Goal: Information Seeking & Learning: Find contact information

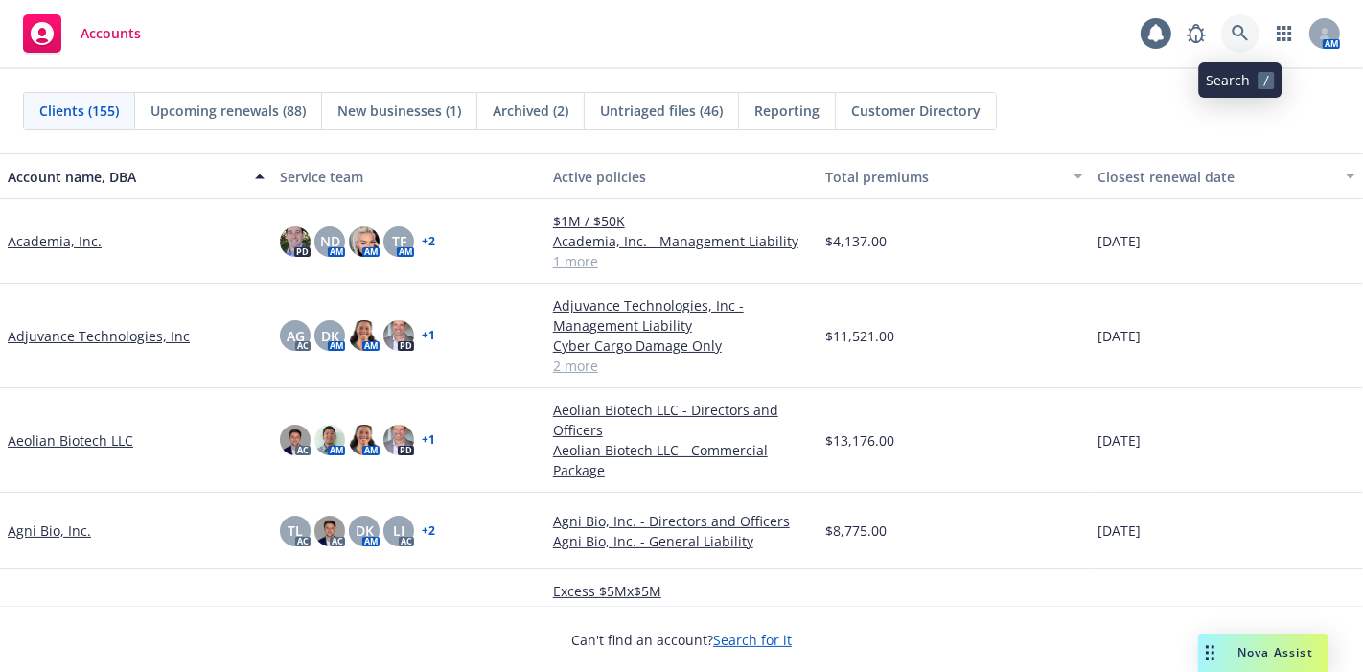
click at [1247, 31] on icon at bounding box center [1240, 33] width 17 height 17
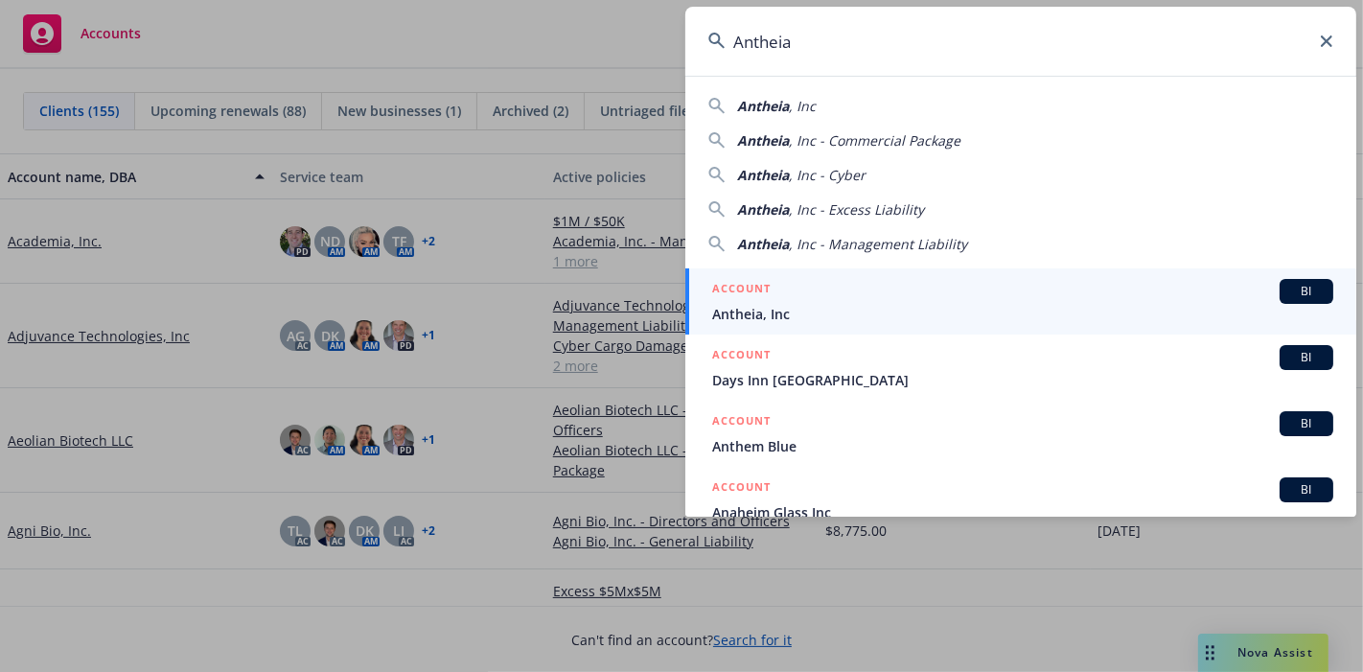
type input "Antheia"
click at [788, 315] on span "Antheia, Inc" at bounding box center [1022, 314] width 621 height 20
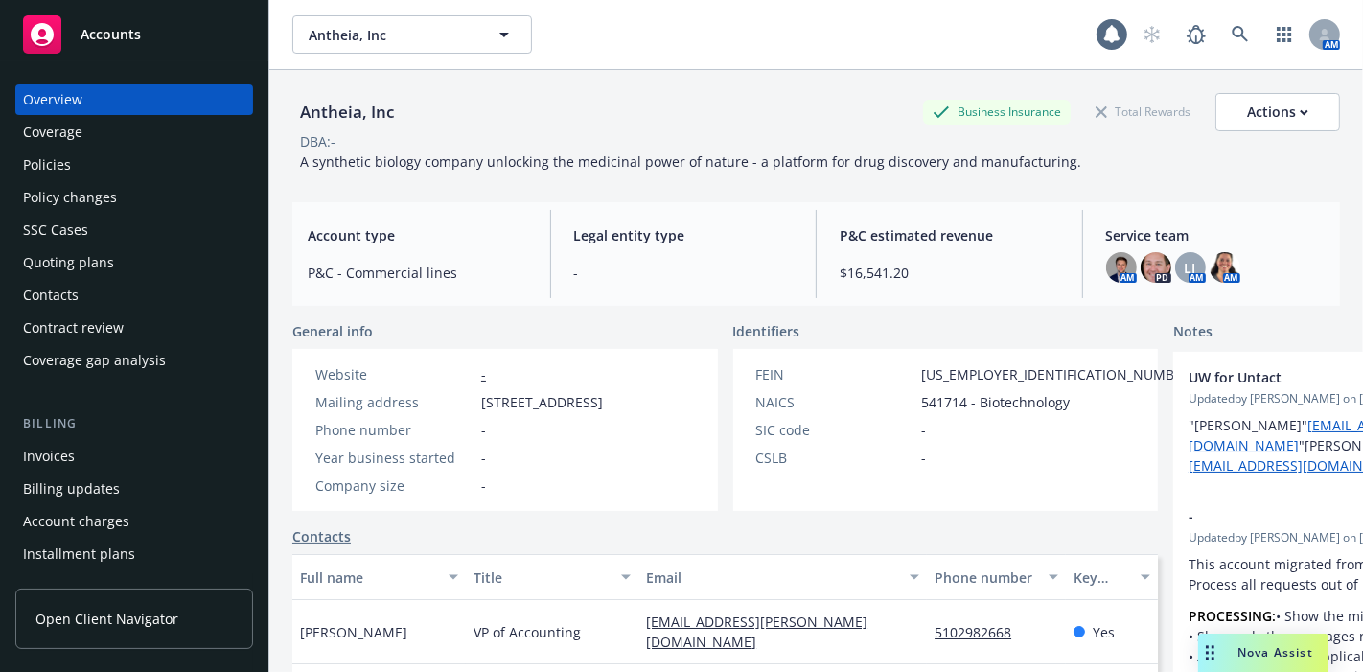
click at [84, 166] on div "Policies" at bounding box center [134, 165] width 222 height 31
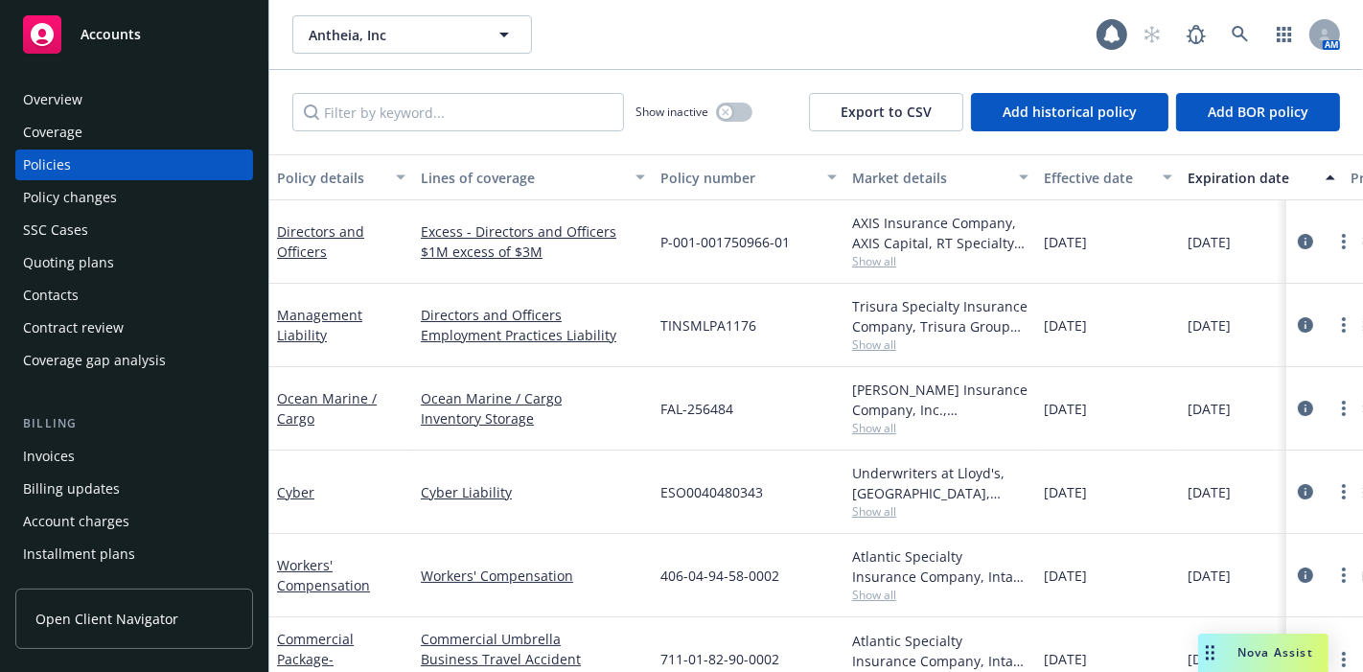
click at [105, 301] on div "Contacts" at bounding box center [134, 295] width 222 height 31
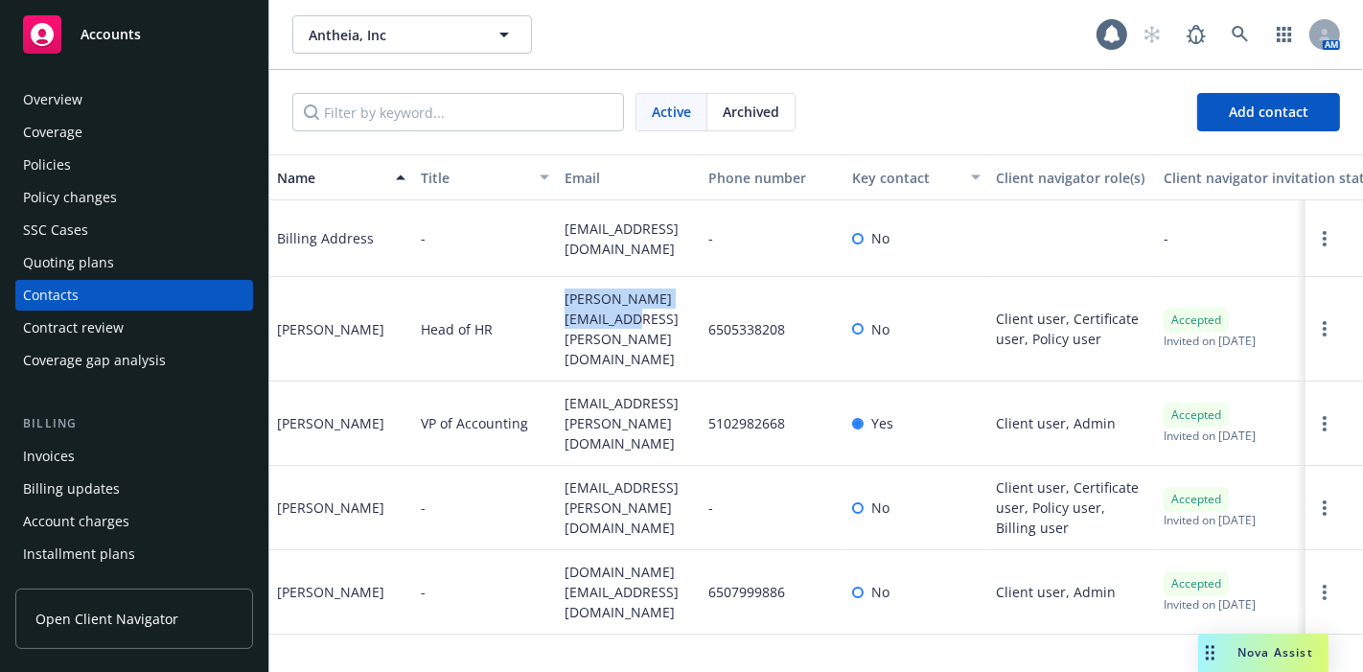
drag, startPoint x: 627, startPoint y: 336, endPoint x: 557, endPoint y: 307, distance: 76.0
click at [557, 307] on div "heidi.pucel@antheia.bio" at bounding box center [629, 329] width 144 height 104
click at [657, 477] on span "van.phan@antheia.bio" at bounding box center [629, 507] width 128 height 60
drag, startPoint x: 612, startPoint y: 404, endPoint x: 550, endPoint y: 371, distance: 69.5
click at [550, 382] on div "Pierre Lorenzo VP of Accounting pierre.lorenzo@antheia.bio 5102982668 Yes Clien…" at bounding box center [816, 424] width 1094 height 84
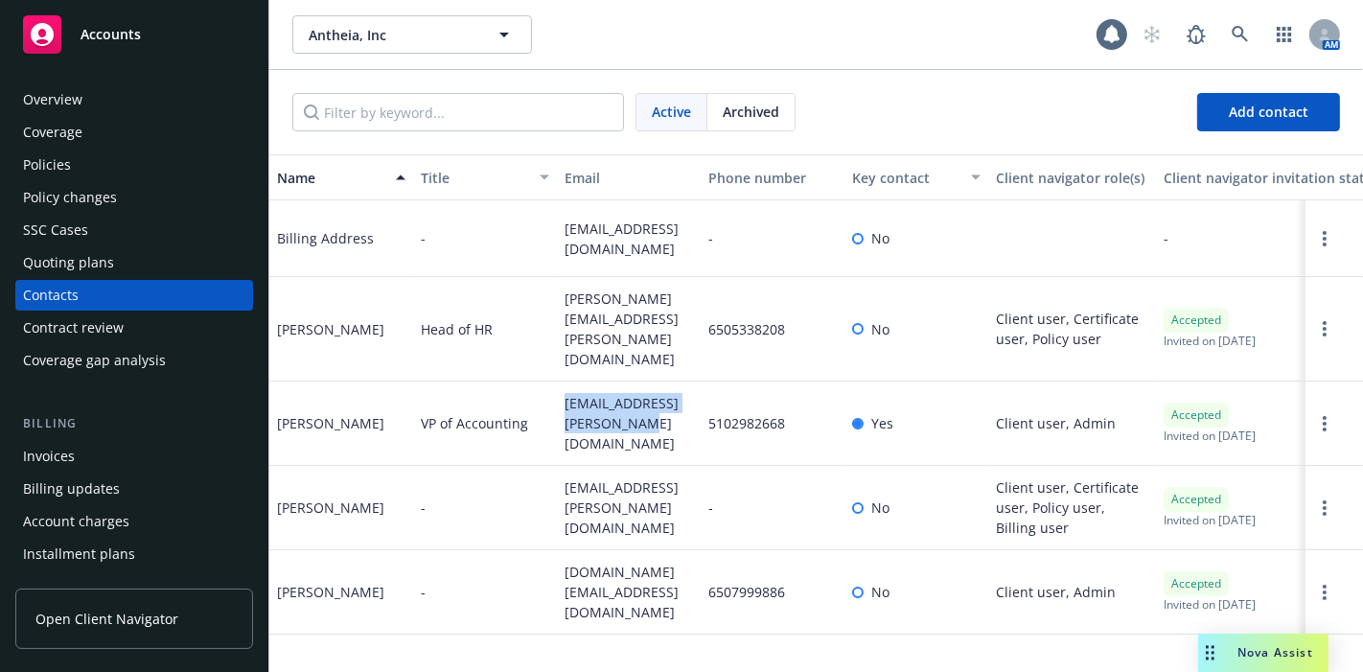
copy div "pierre.lorenzo@antheia.bio"
drag, startPoint x: 755, startPoint y: 372, endPoint x: 695, endPoint y: 354, distance: 63.1
click at [755, 382] on div "5102982668" at bounding box center [773, 424] width 144 height 84
drag, startPoint x: 604, startPoint y: 482, endPoint x: 532, endPoint y: 459, distance: 75.5
click at [532, 466] on div "Van Phan - van.phan@antheia.bio - No Client user, Certificate user, Policy user…" at bounding box center [816, 508] width 1094 height 84
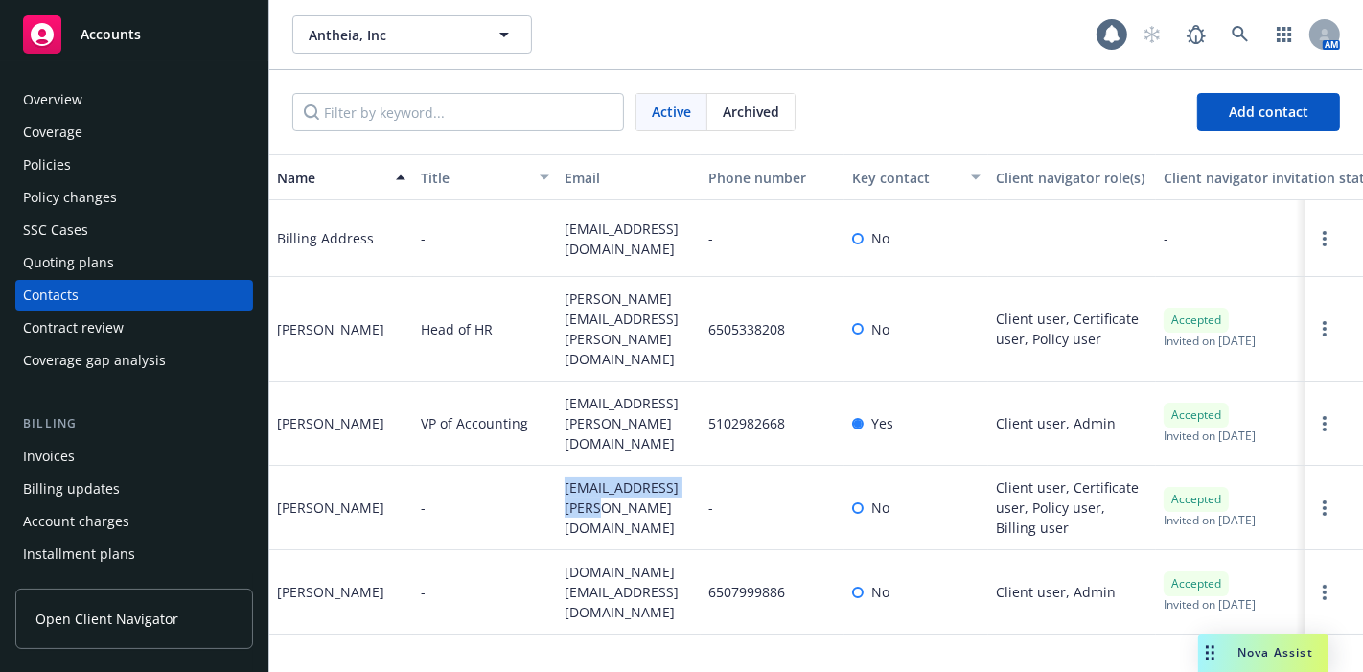
copy div "van.phan@antheia.bio"
click at [81, 160] on div "Policies" at bounding box center [134, 165] width 222 height 31
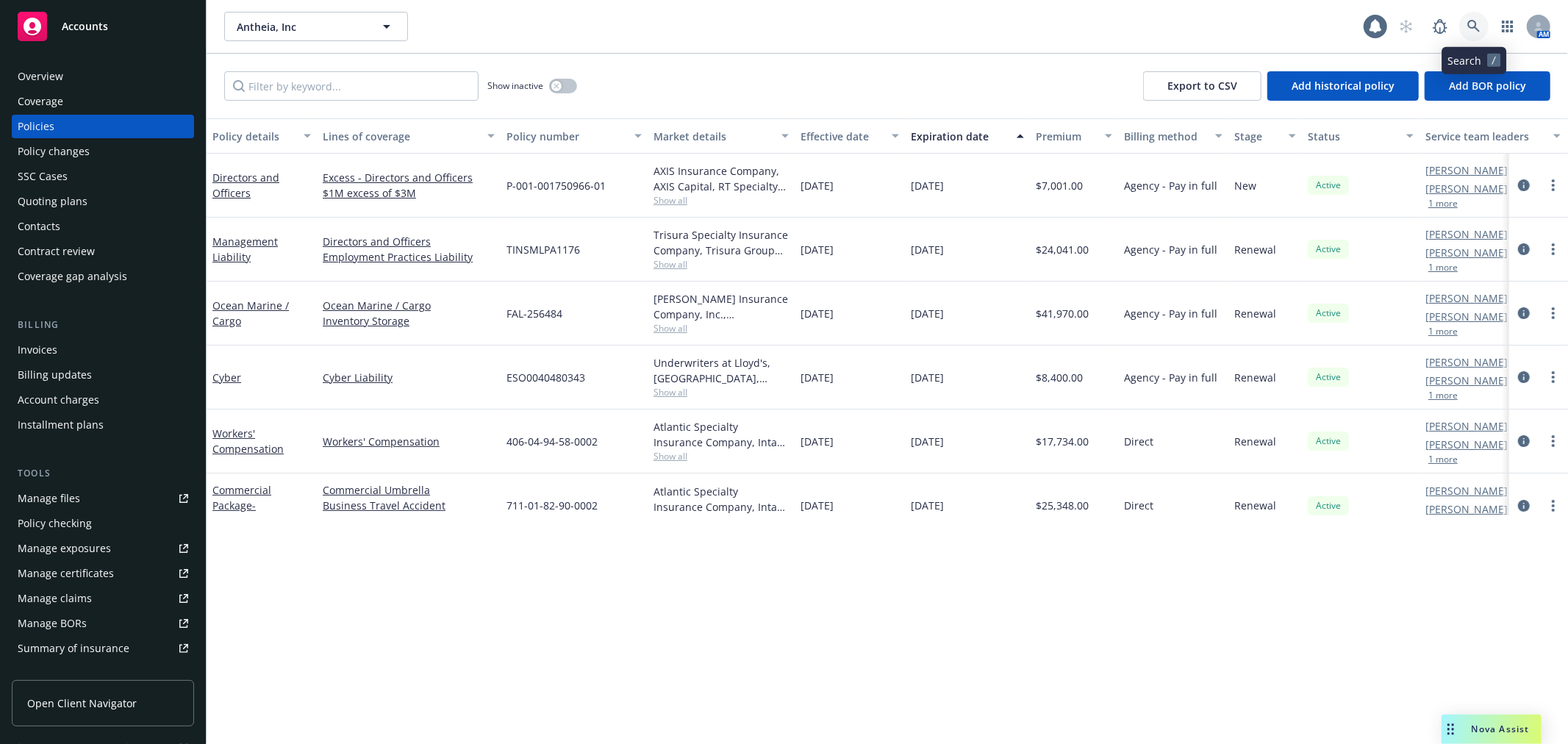
click at [1044, 19] on link at bounding box center [1474, 26] width 29 height 29
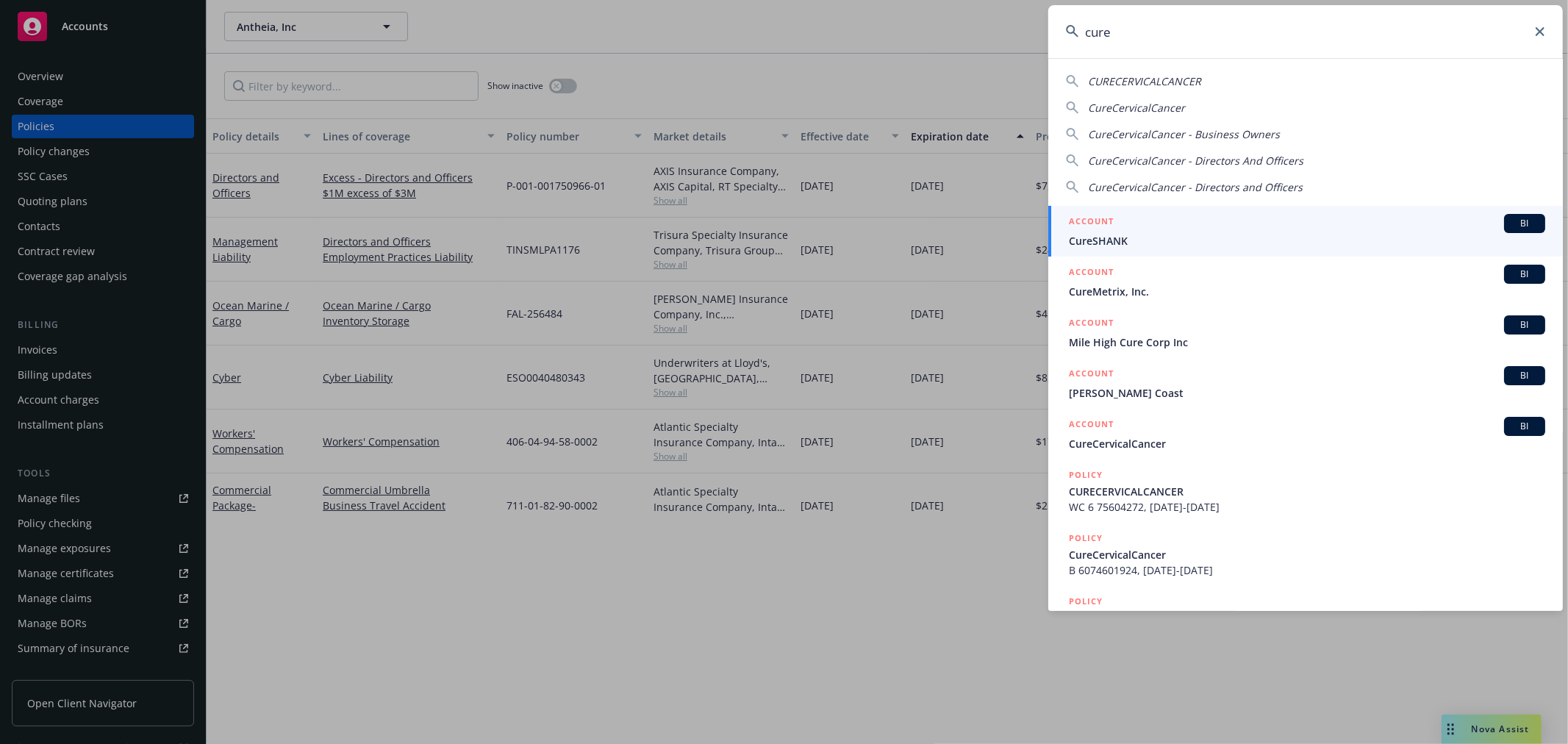
type input "cure"
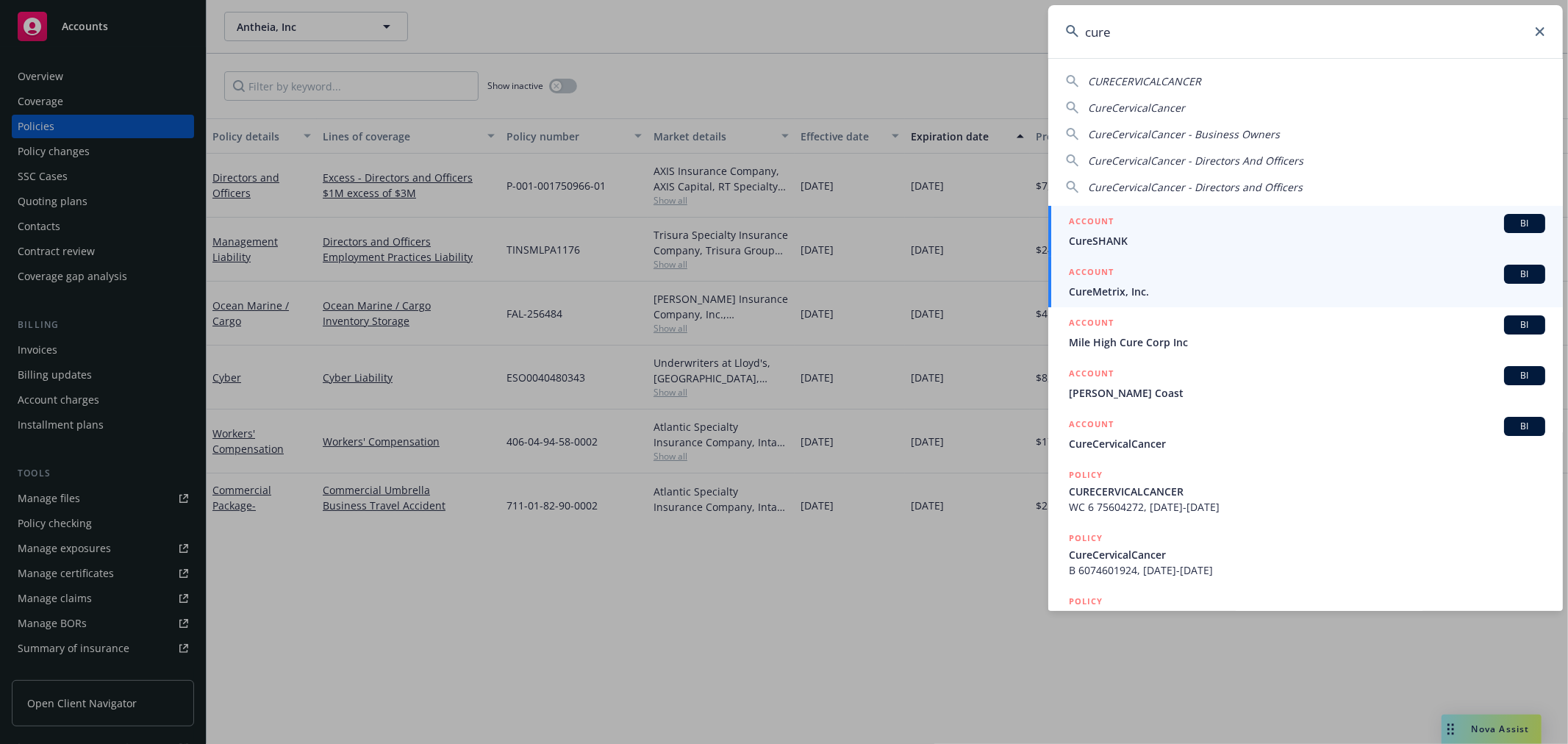
click at [1044, 274] on div "ACCOUNT BI" at bounding box center [1307, 274] width 476 height 19
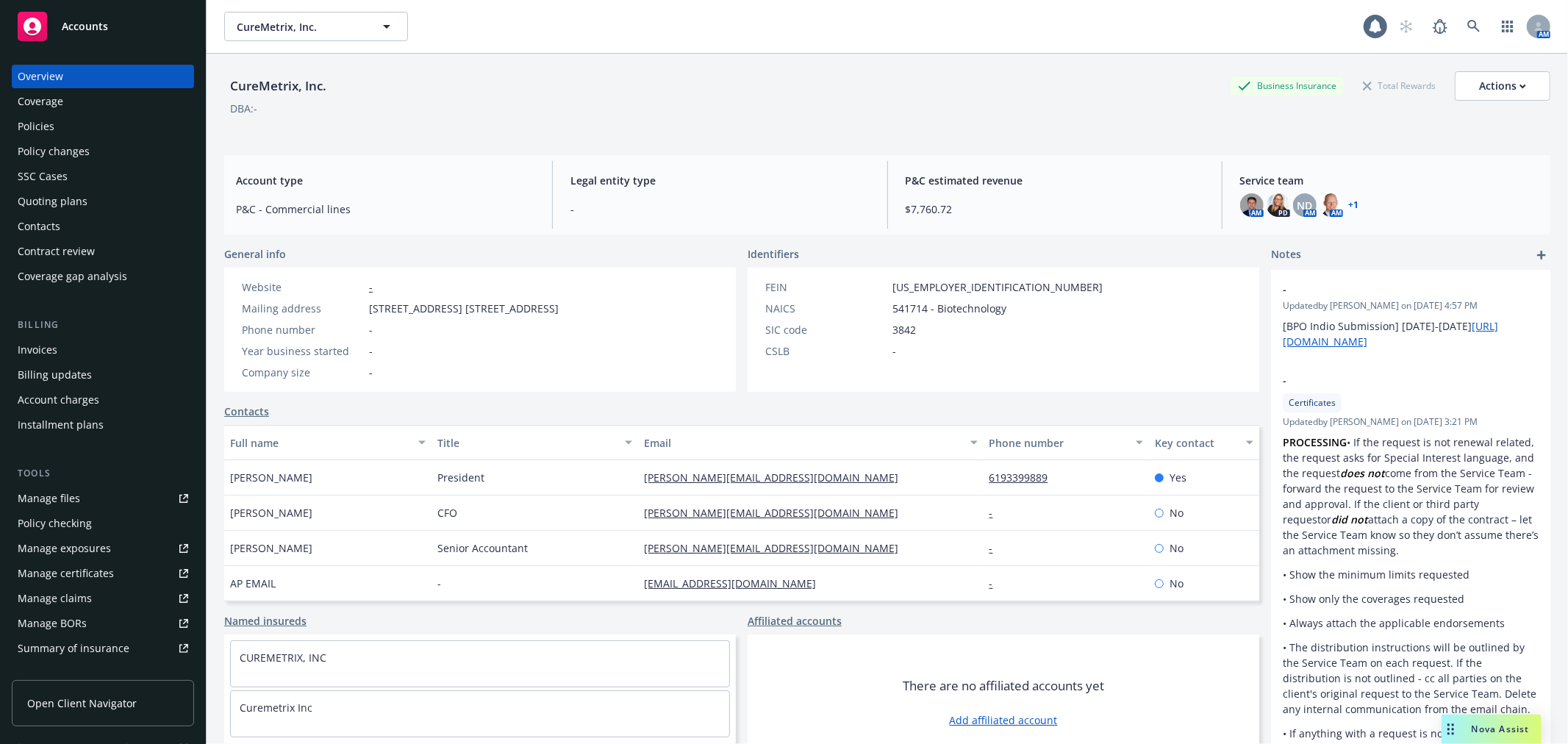
click at [68, 341] on div "Invoices" at bounding box center [103, 350] width 170 height 24
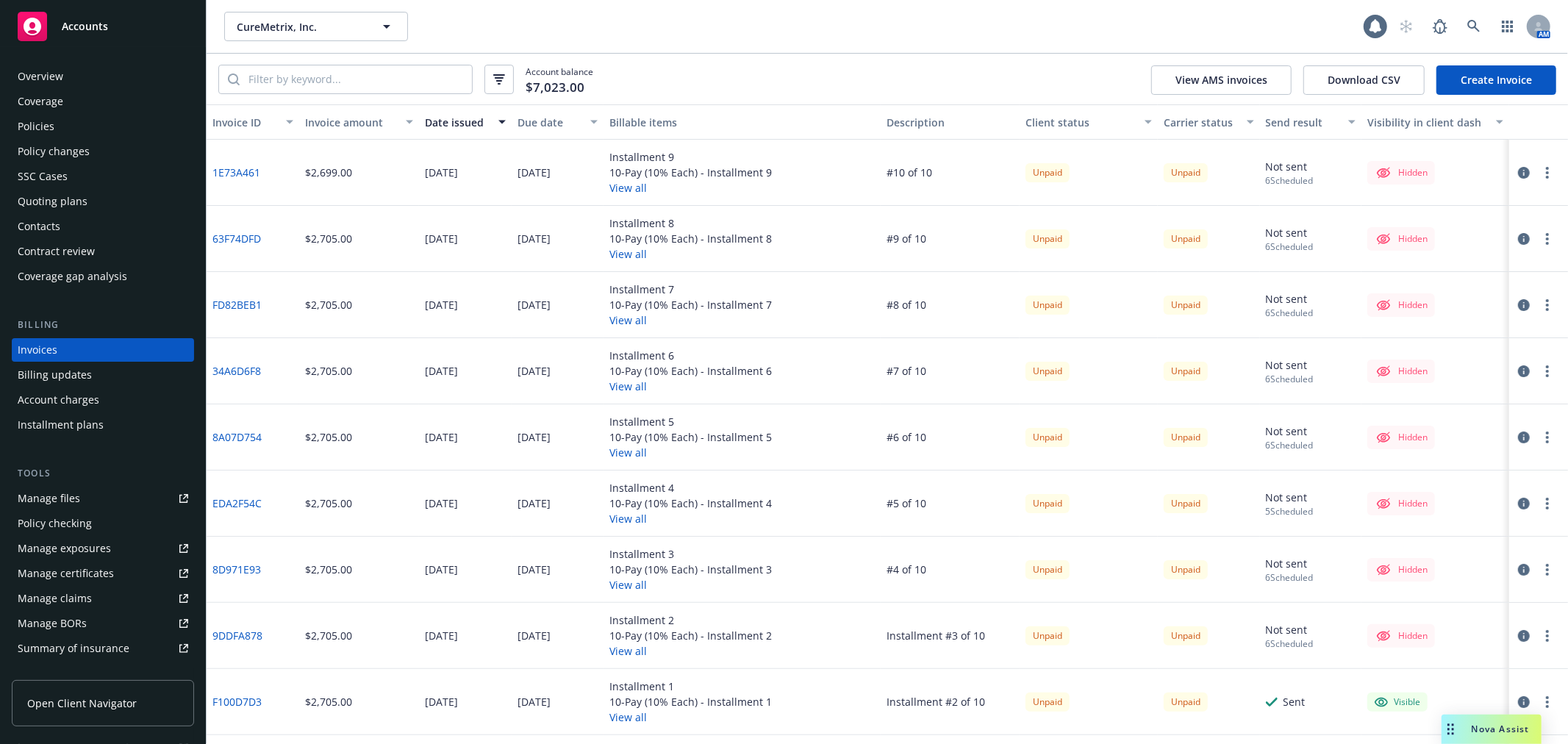
click at [38, 67] on div "Overview" at bounding box center [40, 76] width 45 height 24
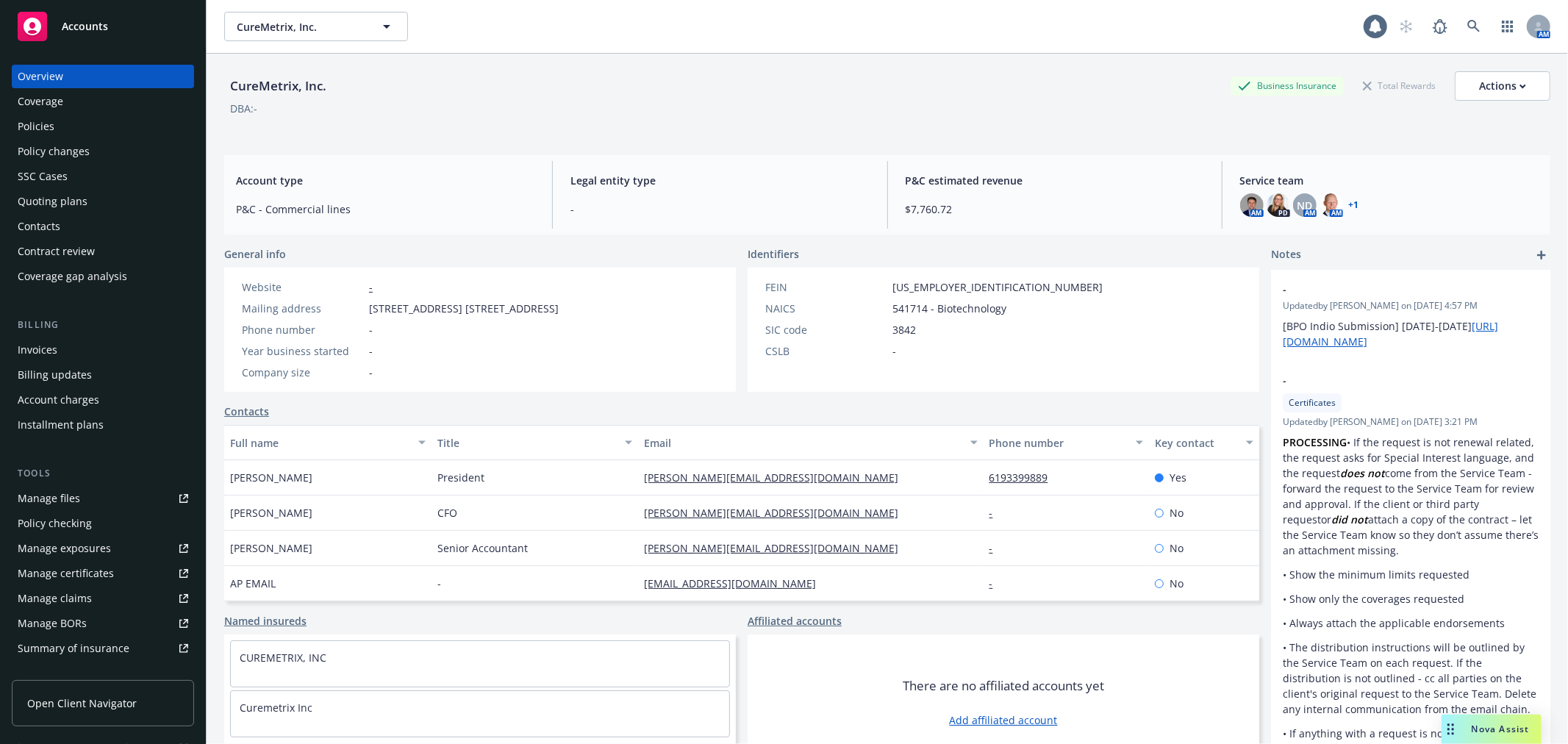
click at [1044, 201] on link "+ 1" at bounding box center [1353, 206] width 10 height 9
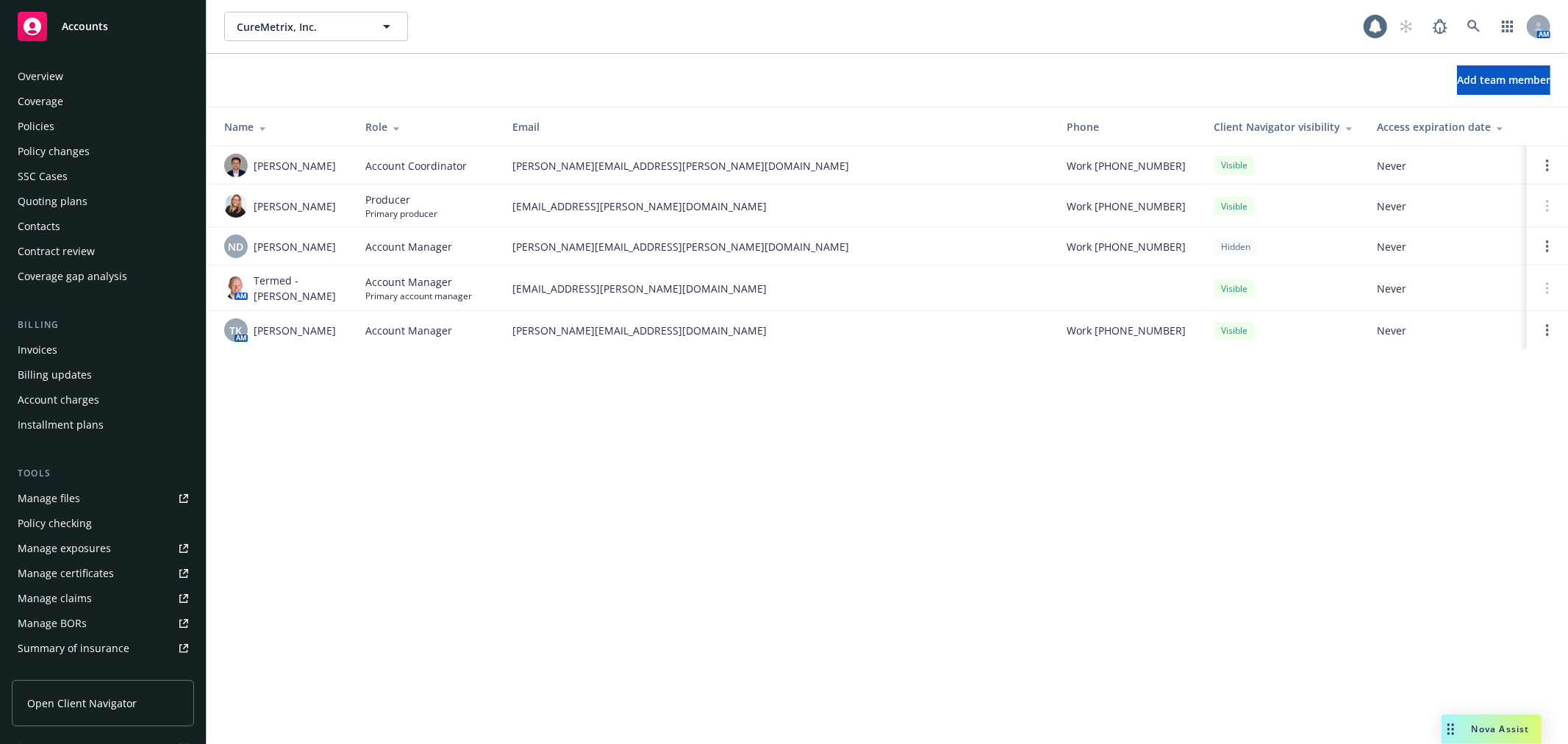
click at [74, 81] on div "Overview" at bounding box center [103, 76] width 170 height 24
